Goal: Communication & Community: Answer question/provide support

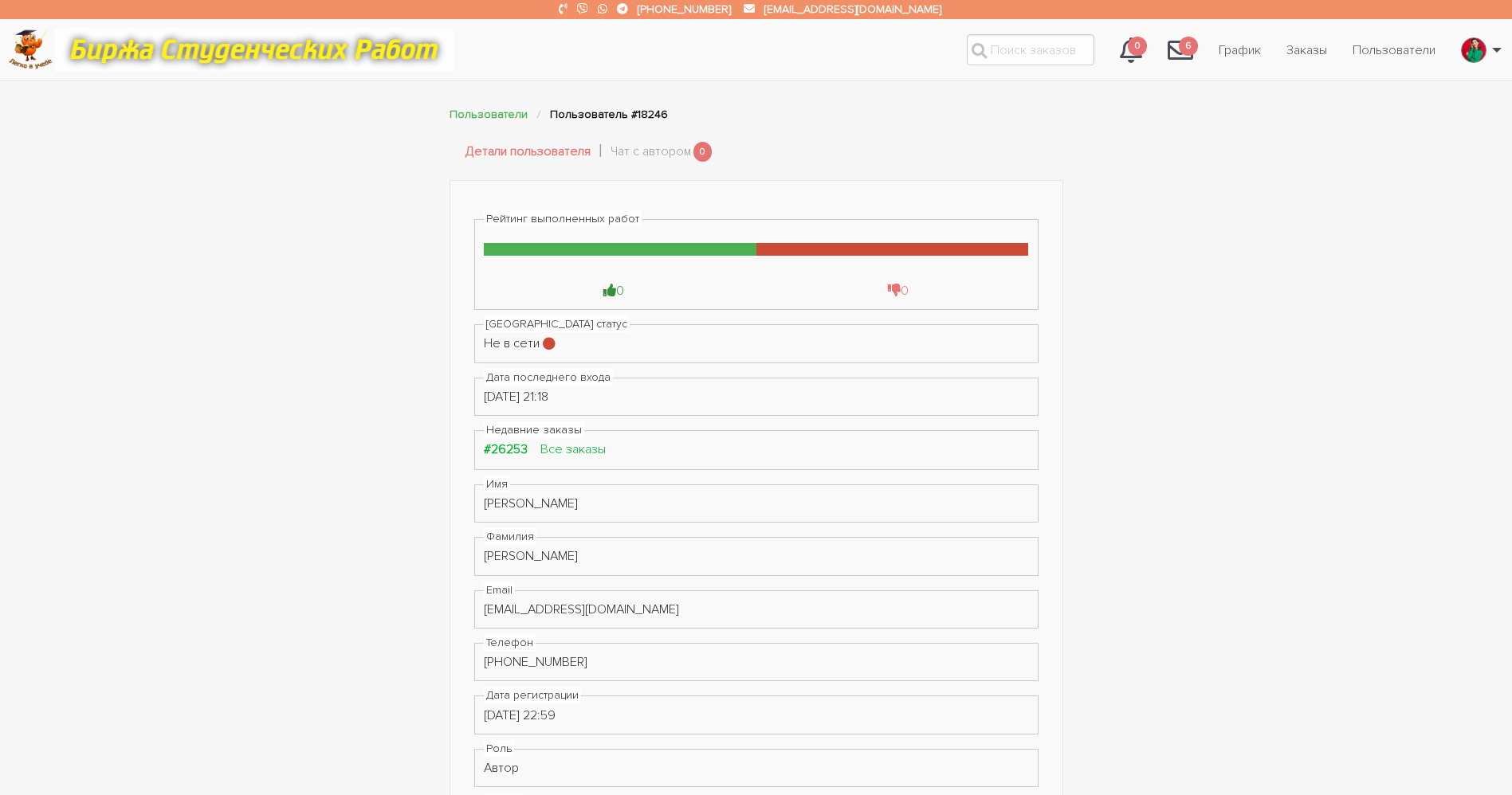
click at [32, 270] on div "Рейтинг выполненных работ 0 0 Онлайн статус Не в сети Дата последнего входа 08.…" at bounding box center [756, 699] width 1512 height 1038
click at [507, 448] on strong "#26253" at bounding box center [505, 449] width 43 height 16
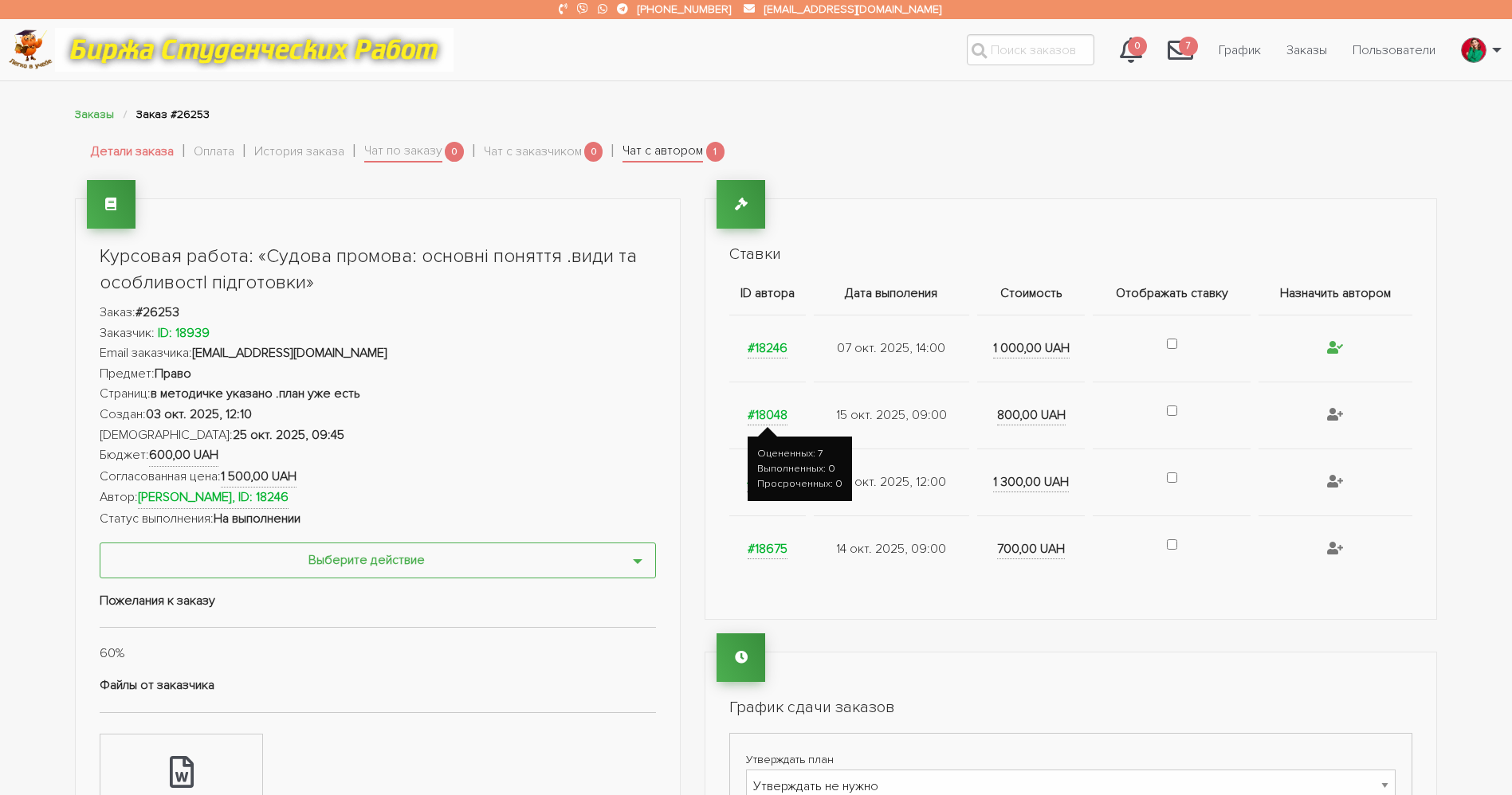
click at [686, 158] on link "Чат с автором" at bounding box center [663, 151] width 81 height 22
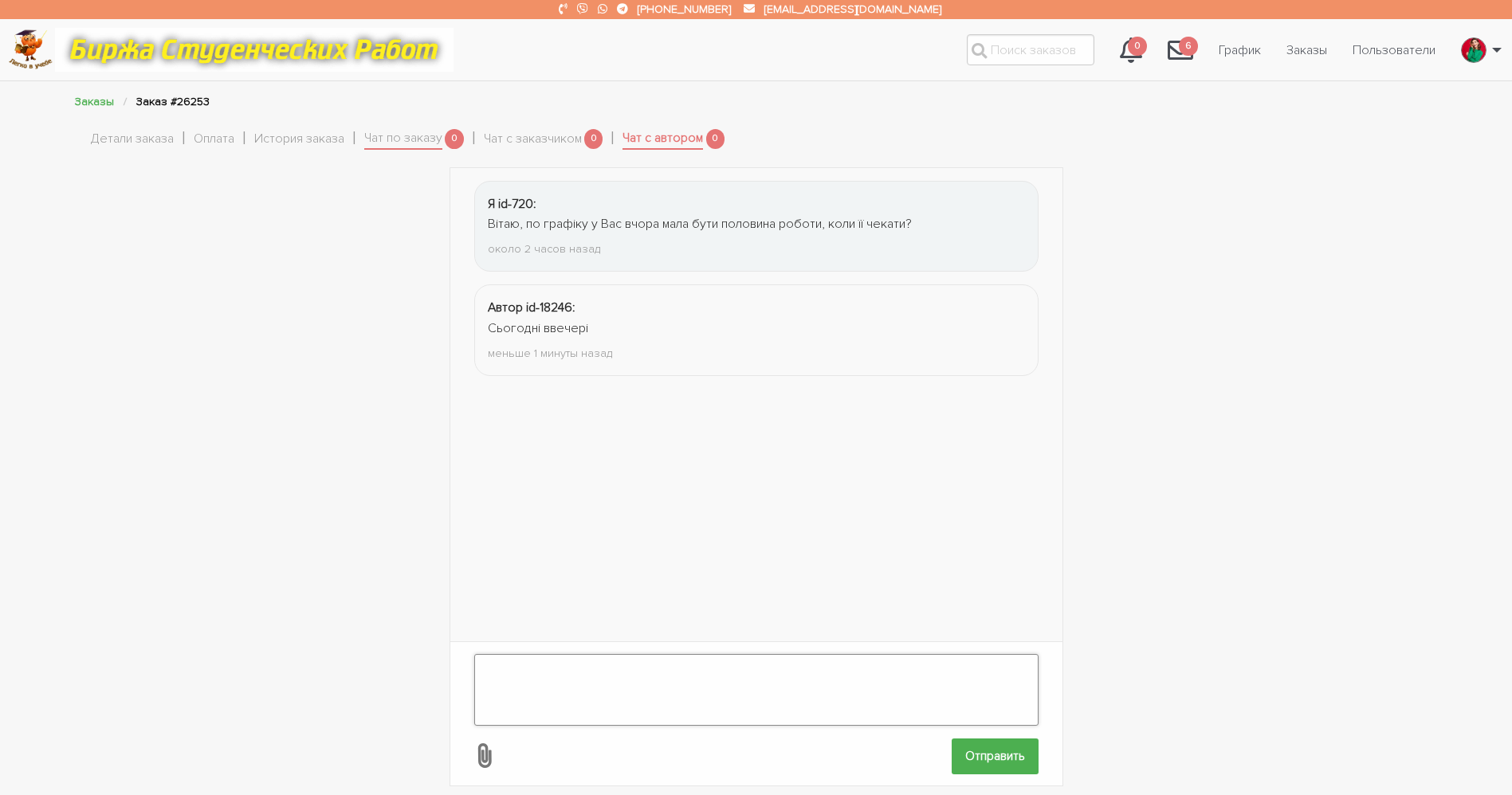
click at [640, 662] on textarea at bounding box center [756, 690] width 564 height 72
click at [639, 662] on textarea at bounding box center [756, 690] width 564 height 72
type textarea "о котрій?"
click at [975, 738] on input "Отправить" at bounding box center [995, 756] width 87 height 35
click at [53, 232] on div "Я id-720: Вітаю, по графіку у Вас вчора мала бути половина роботи, коли її чека…" at bounding box center [756, 477] width 1512 height 620
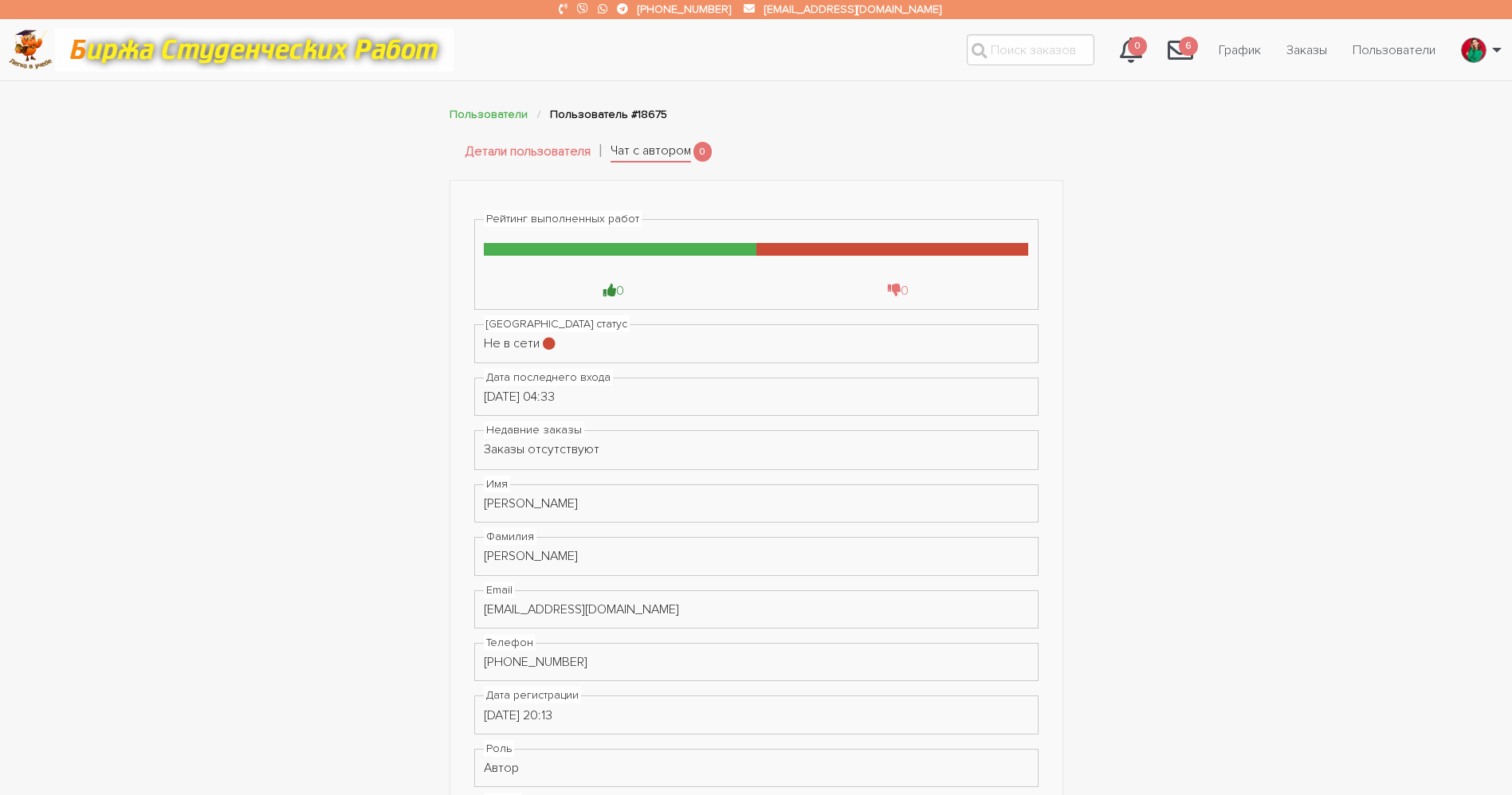
click at [650, 141] on link "Чат с автором" at bounding box center [650, 151] width 81 height 22
drag, startPoint x: 599, startPoint y: 659, endPoint x: 472, endPoint y: 653, distance: 127.1
click at [472, 653] on div "Рейтинг выполненных работ 0 0 [GEOGRAPHIC_DATA] статус Не в сети Дата последнег…" at bounding box center [756, 645] width 614 height 931
copy div "[PHONE_NUMBER]"
click at [160, 363] on div "Рейтинг выполненных работ 0 0 [GEOGRAPHIC_DATA] статус Не в сети Дата последнег…" at bounding box center [756, 669] width 1512 height 979
